Goal: Task Accomplishment & Management: Use online tool/utility

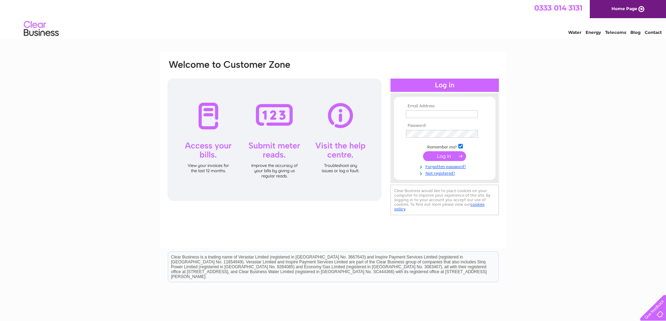
type input "ochilviewsportsltd@gmail.com"
click at [442, 158] on input "submit" at bounding box center [444, 156] width 43 height 10
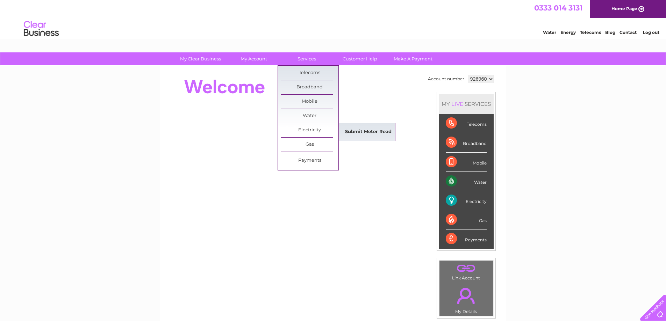
click at [365, 134] on link "Submit Meter Read" at bounding box center [368, 132] width 58 height 14
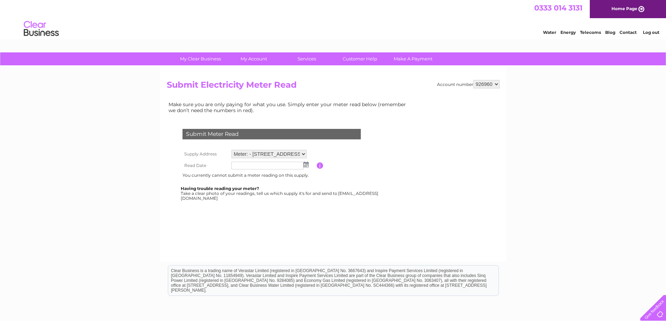
click at [307, 166] on img at bounding box center [305, 165] width 5 height 6
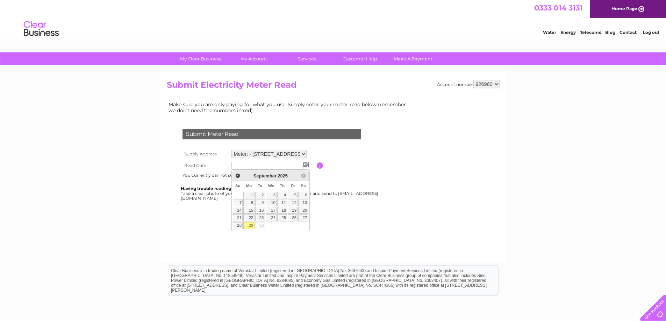
click at [251, 225] on link "29" at bounding box center [248, 225] width 11 height 7
type input "2025/09/29"
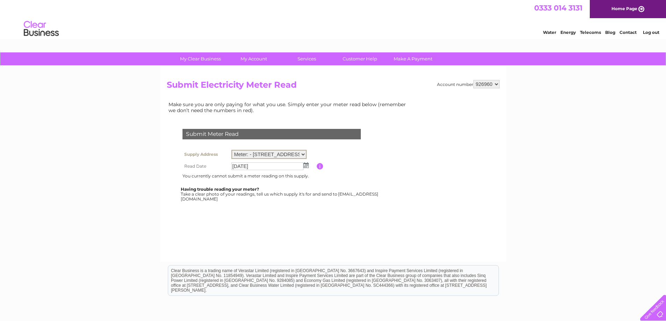
click at [304, 153] on select "Meter: - 1, Forthview House, Airth, Falkirk, FK2 8PL Meter: K19C02641 - 1, Fort…" at bounding box center [268, 154] width 75 height 9
select select "117865"
click at [231, 150] on select "Meter: - 1, Forthview House, Airth, Falkirk, FK2 8PL Meter: K19C02641 - 1, Fort…" at bounding box center [268, 154] width 75 height 9
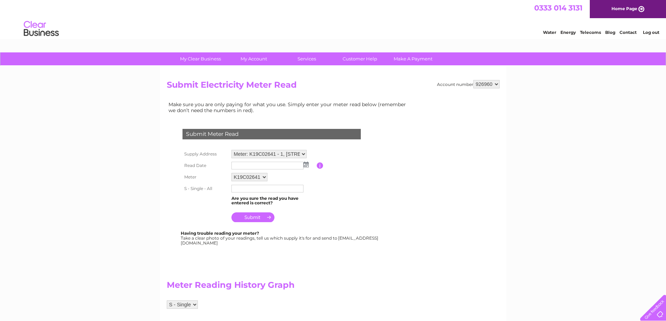
click at [306, 164] on img at bounding box center [305, 165] width 5 height 6
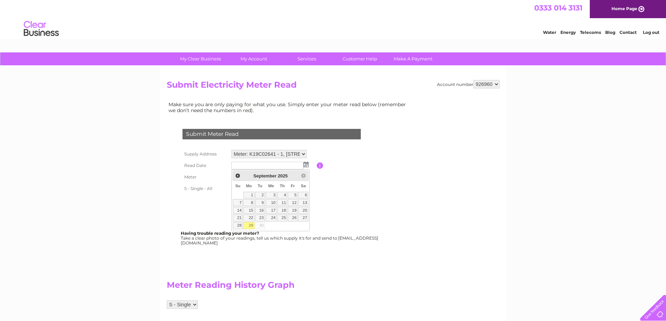
click at [251, 223] on link "29" at bounding box center [248, 225] width 11 height 7
type input "2025/09/29"
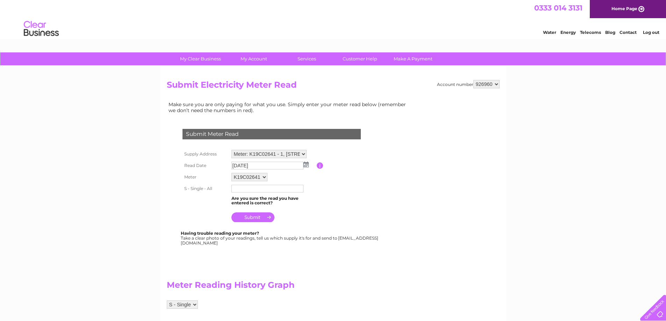
click at [254, 189] on input "text" at bounding box center [267, 189] width 72 height 8
type input "189220"
click at [260, 218] on input "submit" at bounding box center [252, 218] width 43 height 10
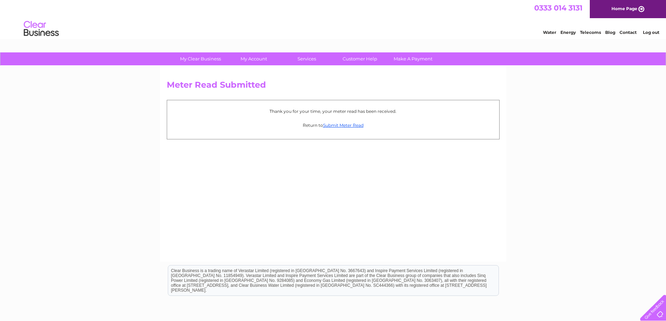
drag, startPoint x: 324, startPoint y: 290, endPoint x: 321, endPoint y: 293, distance: 3.7
drag, startPoint x: 321, startPoint y: 293, endPoint x: 299, endPoint y: 308, distance: 26.4
